Goal: Navigation & Orientation: Understand site structure

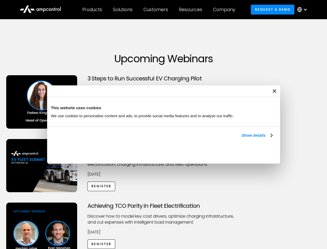
click at [242, 138] on link "Show details" at bounding box center [257, 135] width 31 height 6
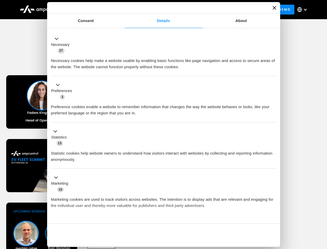
click at [273, 70] on div "Necessary cookies help make a website usable by enabling basic functions like p…" at bounding box center [163, 62] width 225 height 16
click at [322, 209] on div "Achieving TCO Parity in Fleet Electrification Discover how to model key cost dr…" at bounding box center [163, 242] width 325 height 81
click at [159, 10] on div "Customers" at bounding box center [156, 10] width 25 height 6
click at [92, 10] on div "Products" at bounding box center [92, 10] width 20 height 6
click at [123, 10] on div "Solutions" at bounding box center [123, 10] width 20 height 6
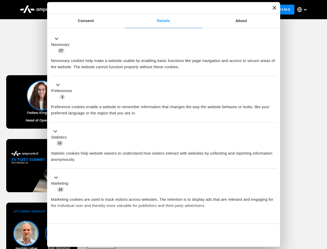
click at [157, 10] on div "Customers" at bounding box center [156, 10] width 25 height 6
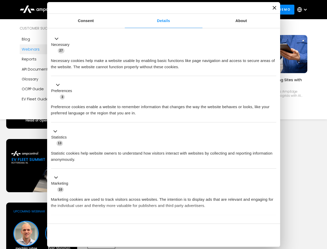
click at [192, 10] on div "Resources" at bounding box center [190, 10] width 23 height 6
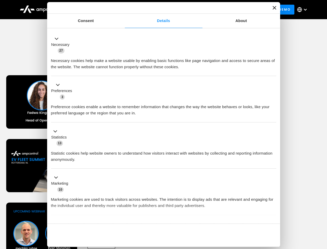
click at [226, 10] on div "Company" at bounding box center [224, 10] width 22 height 6
click at [304, 10] on div at bounding box center [305, 10] width 4 height 4
